Goal: Information Seeking & Learning: Learn about a topic

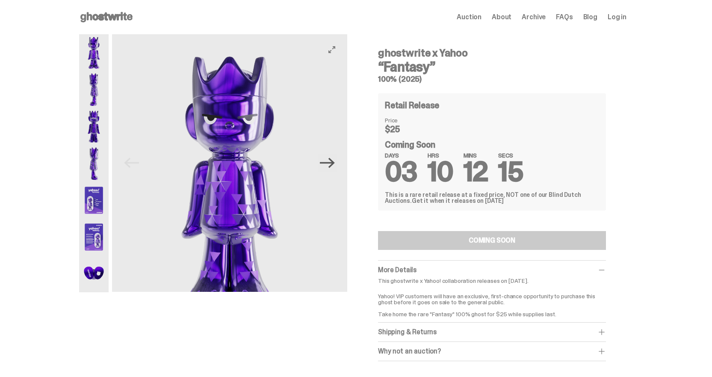
click at [335, 158] on icon "Next" at bounding box center [327, 163] width 15 height 10
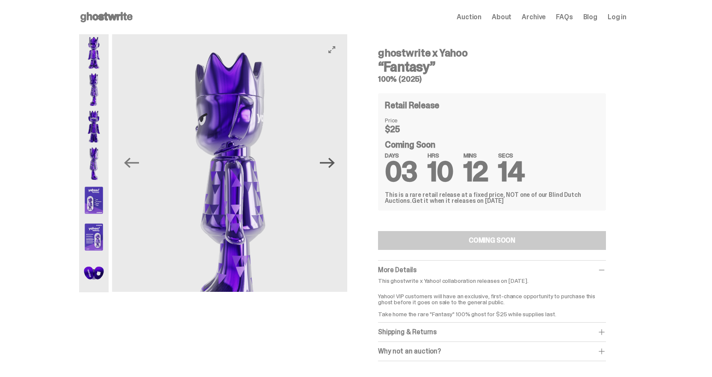
click at [335, 158] on icon "Next" at bounding box center [327, 163] width 15 height 10
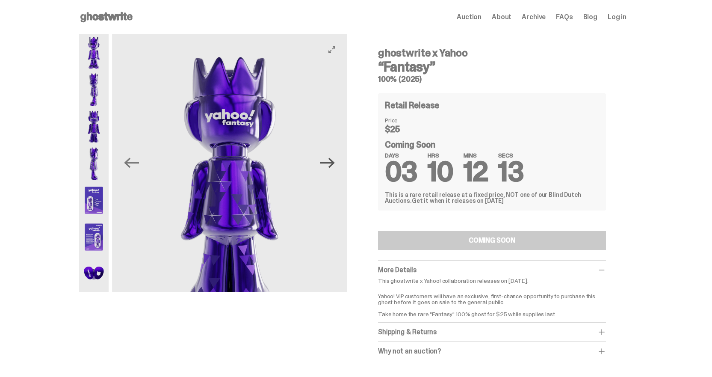
click at [335, 158] on icon "Next" at bounding box center [327, 163] width 15 height 10
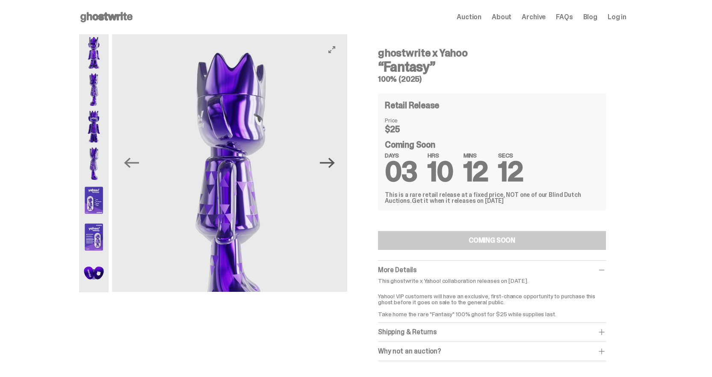
click at [335, 158] on icon "Next" at bounding box center [327, 163] width 15 height 10
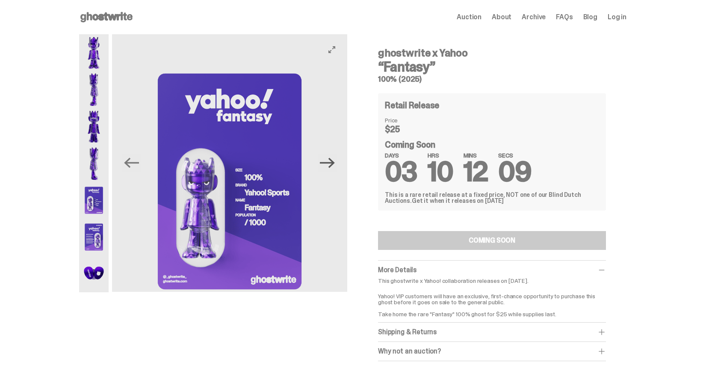
click at [335, 158] on icon "Next" at bounding box center [327, 163] width 15 height 10
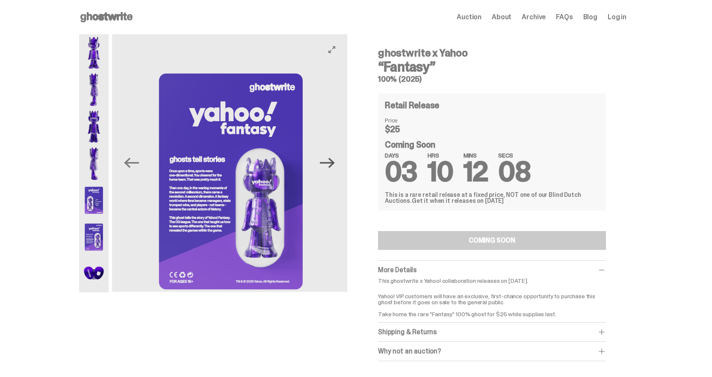
click at [335, 158] on icon "Next" at bounding box center [327, 163] width 15 height 10
